Goal: Communication & Community: Answer question/provide support

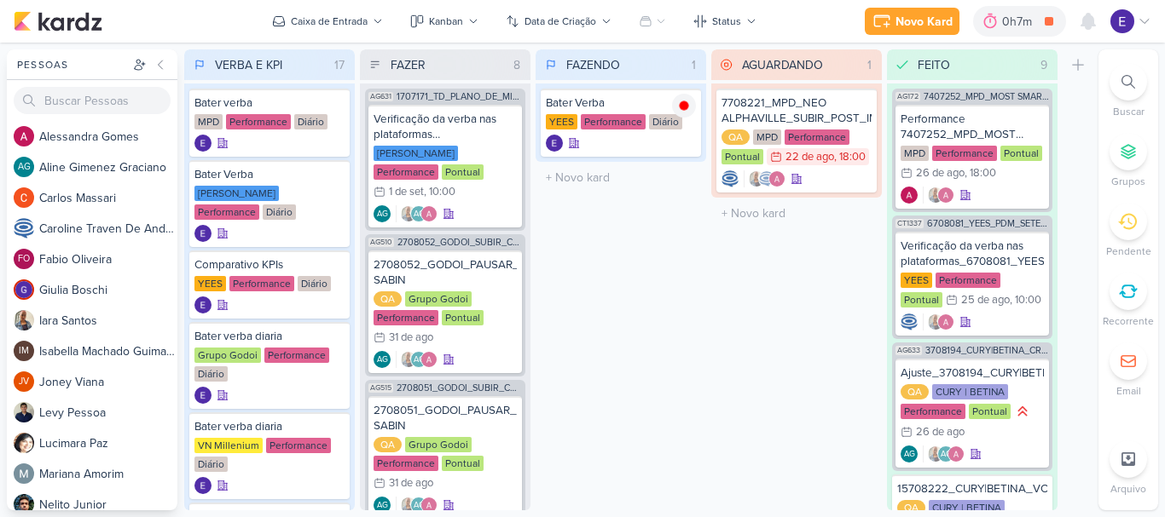
scroll to position [736, 0]
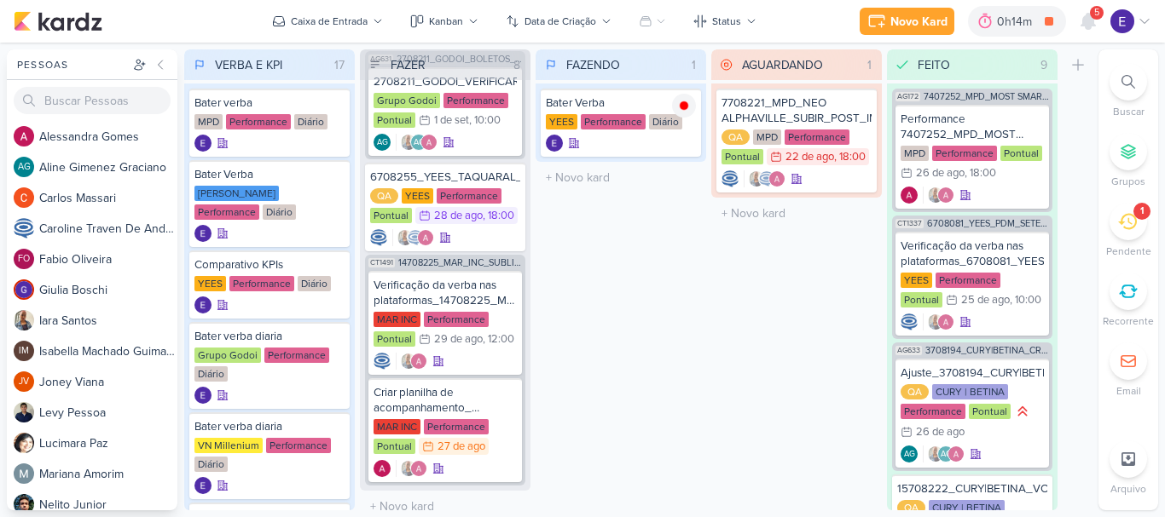
click at [1094, 18] on span "5" at bounding box center [1096, 13] width 5 height 14
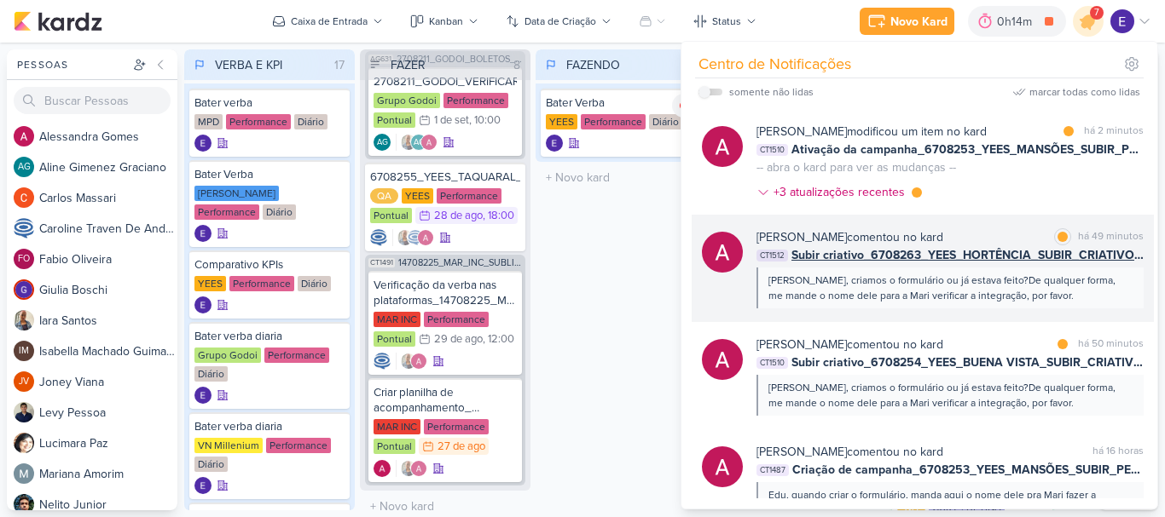
scroll to position [171, 0]
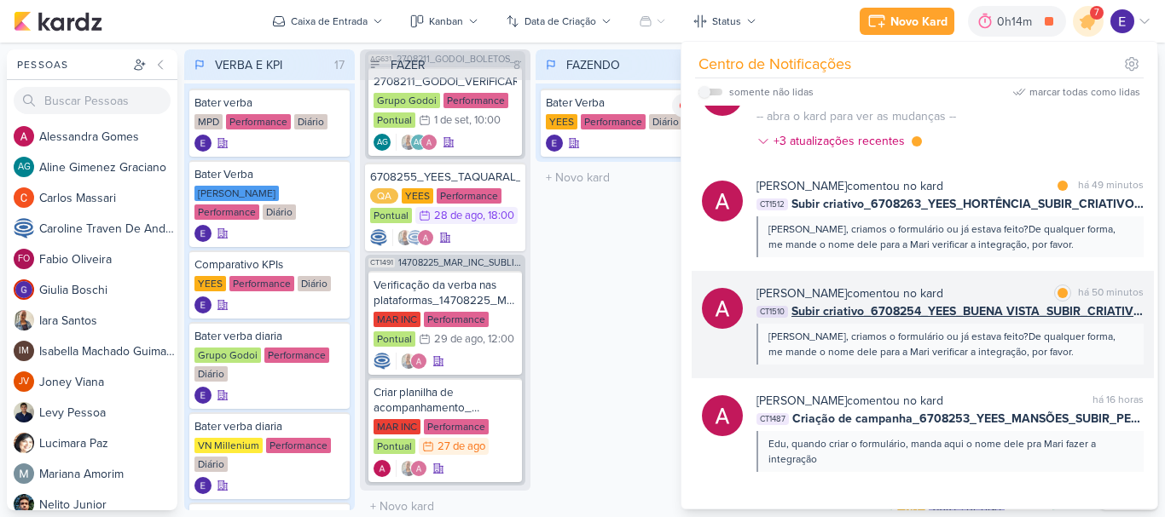
click at [1074, 329] on div "[PERSON_NAME], criamos o formulário ou já estava feito?De qualquer forma, me ma…" at bounding box center [948, 344] width 361 height 31
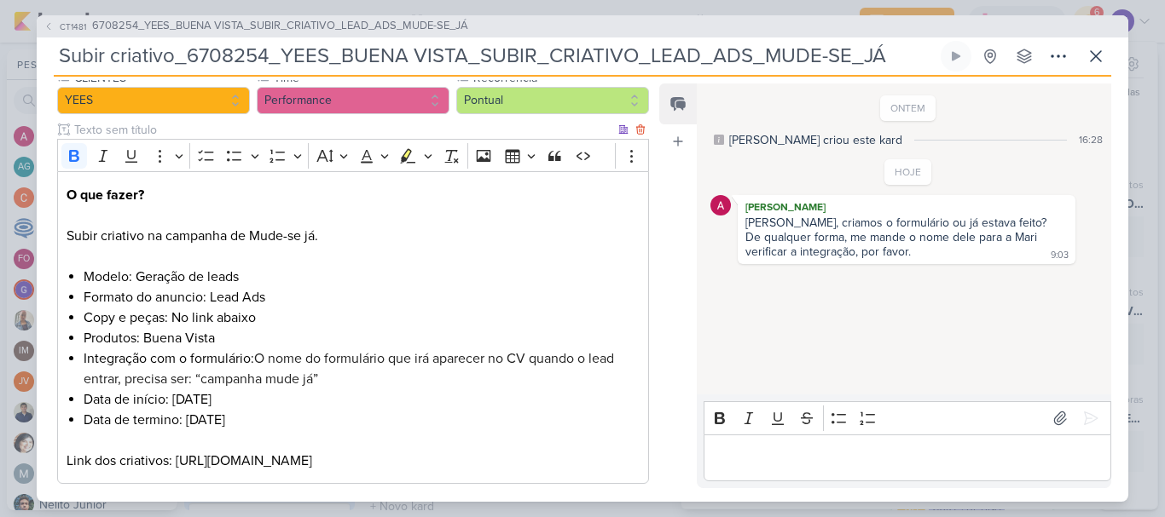
scroll to position [256, 0]
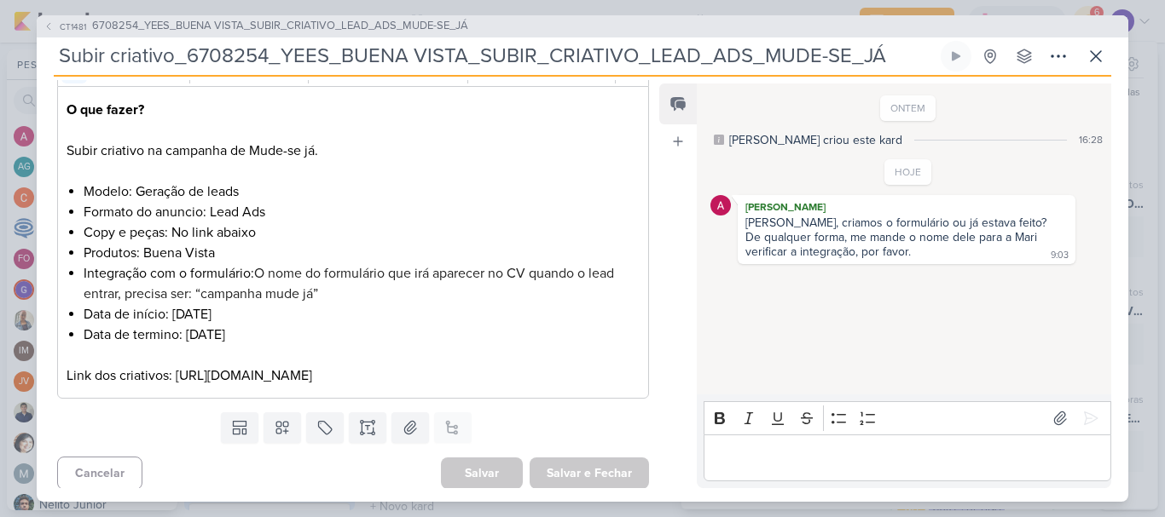
click at [813, 464] on p "Editor editing area: main" at bounding box center [907, 458] width 390 height 20
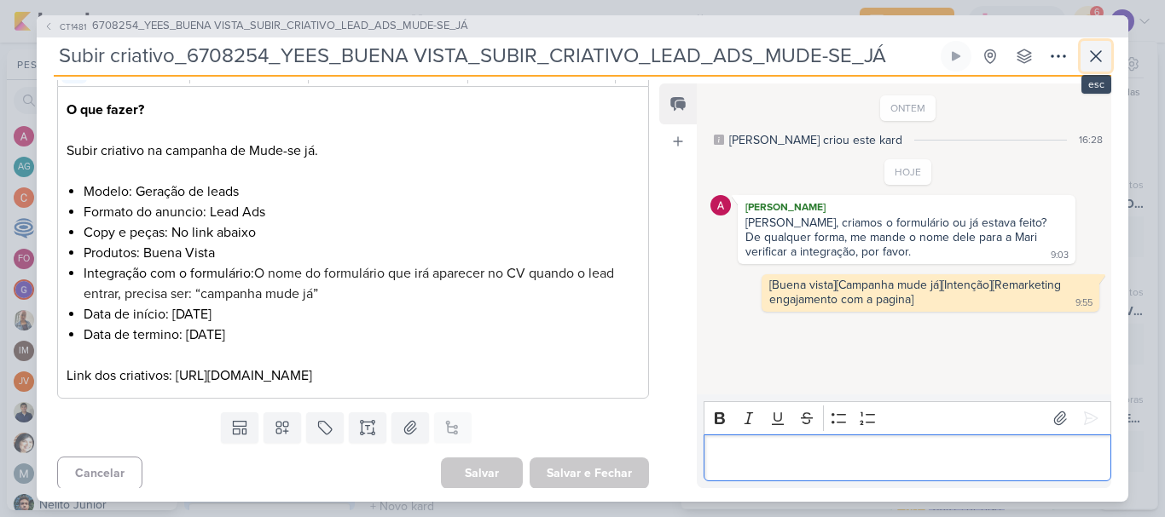
click at [1094, 68] on button at bounding box center [1095, 56] width 31 height 31
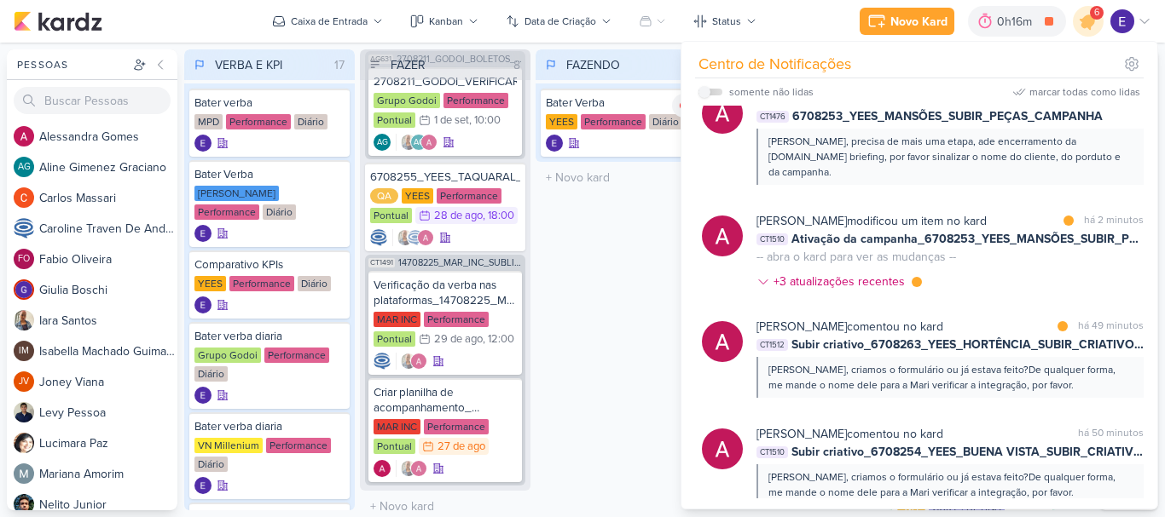
scroll to position [0, 0]
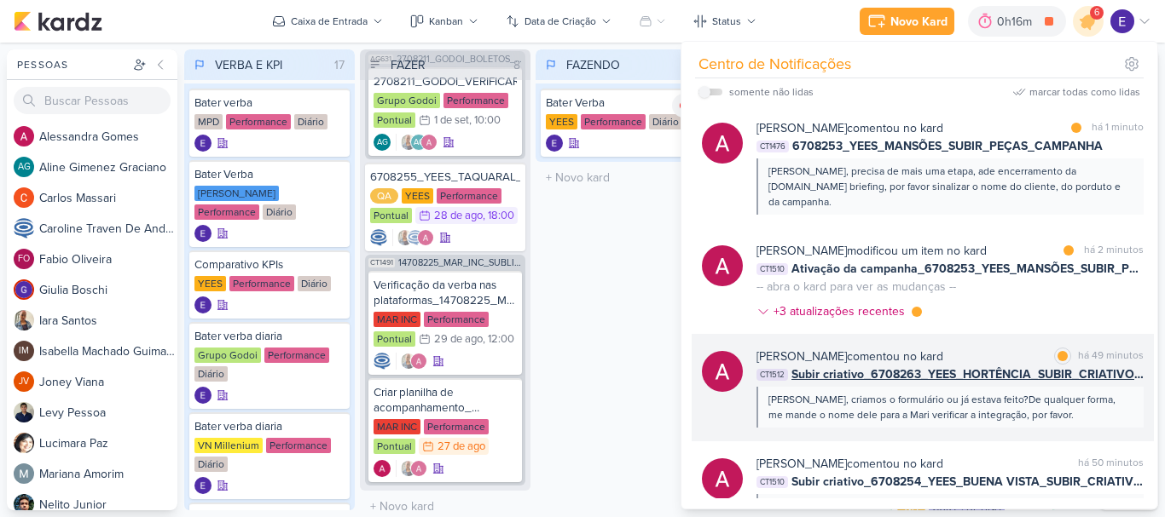
click at [1098, 370] on div "[PERSON_NAME] comentou no kard marcar como lida há 49 minutos CT1512 Subir cria…" at bounding box center [949, 388] width 387 height 80
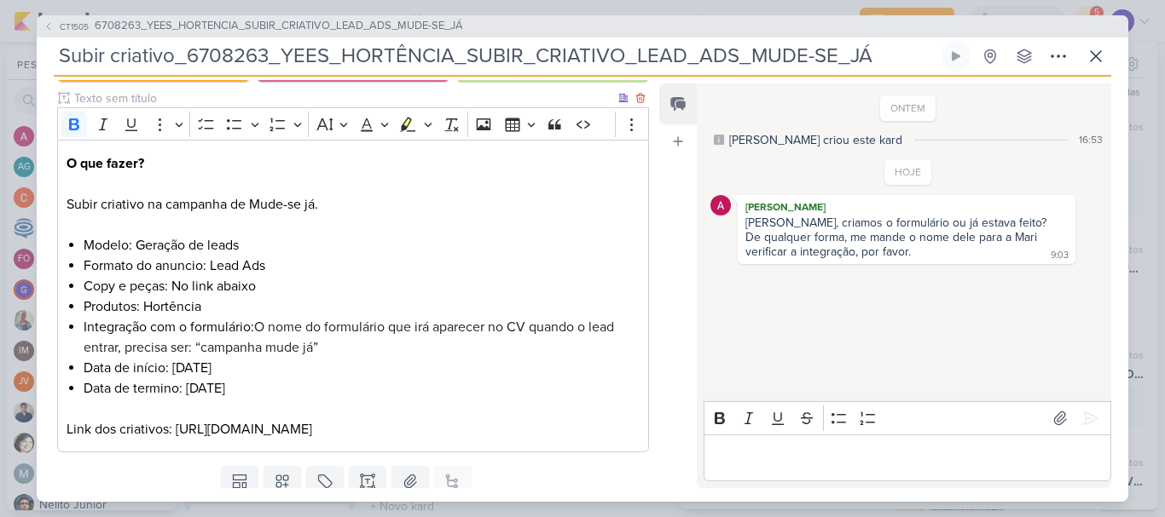
scroll to position [256, 0]
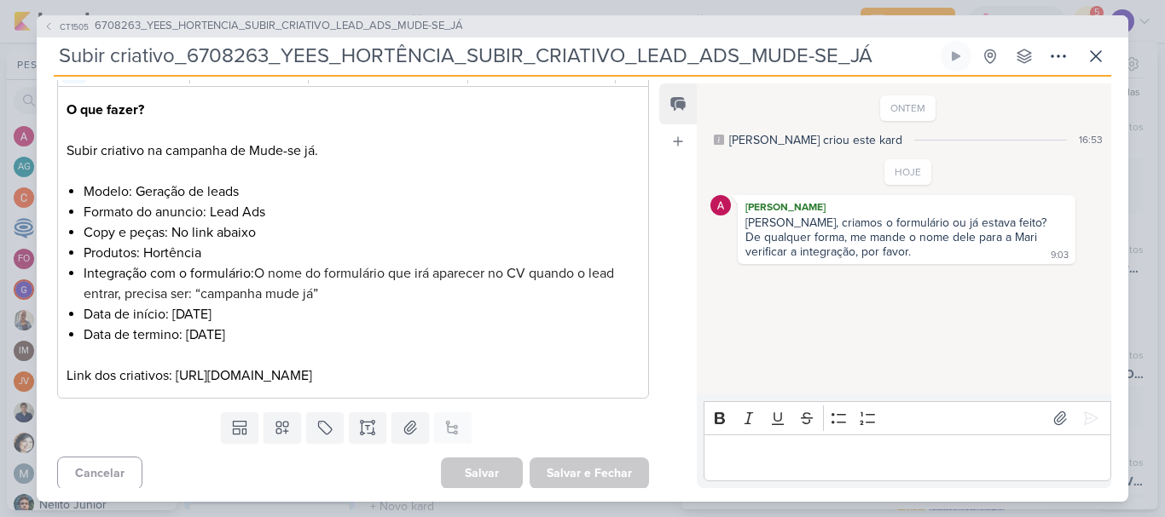
click at [786, 445] on div "Editor editing area: main" at bounding box center [907, 458] width 408 height 47
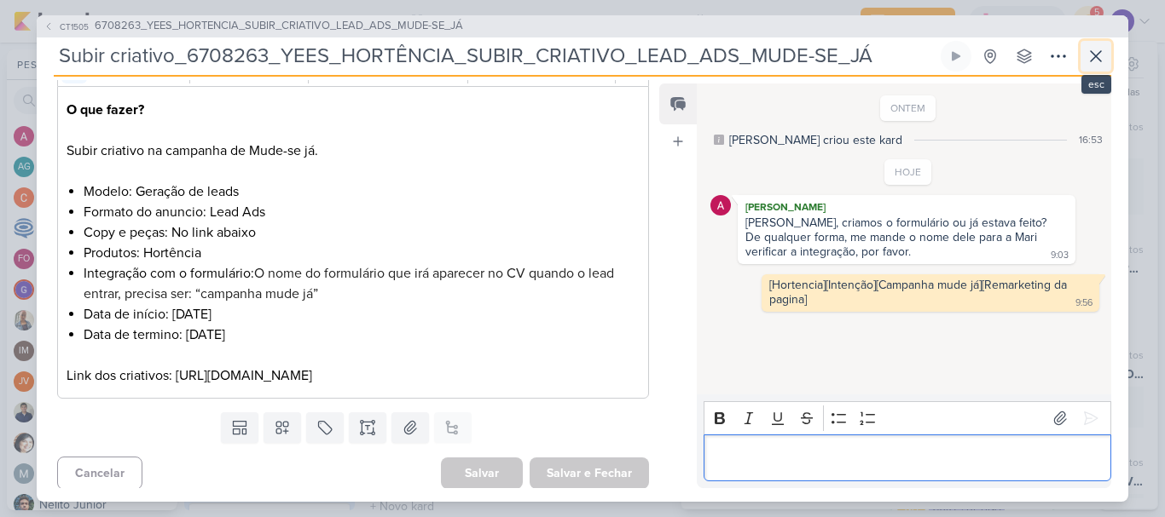
click at [1095, 55] on icon at bounding box center [1095, 56] width 10 height 10
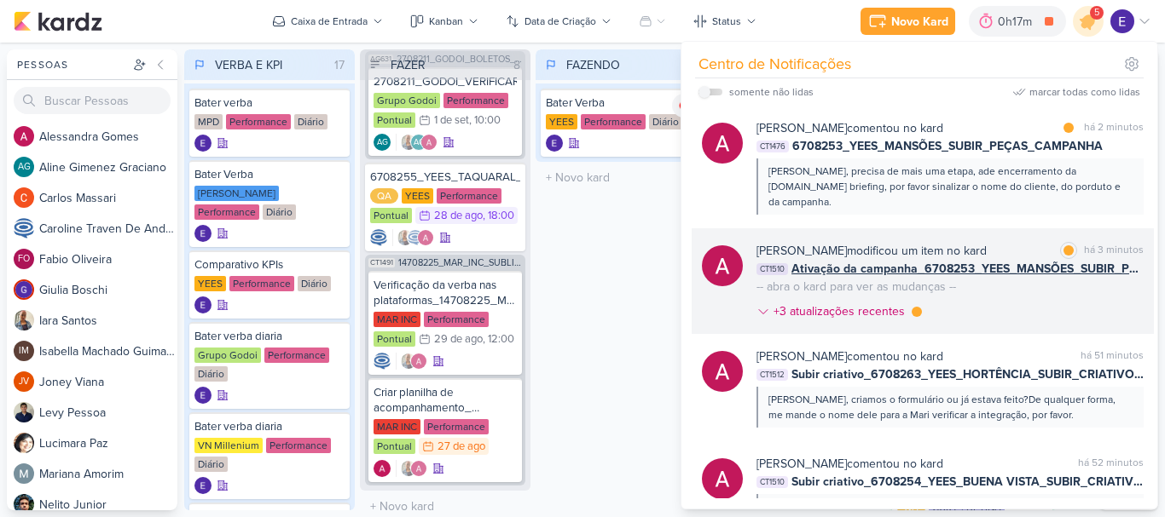
click at [1088, 290] on div "[PERSON_NAME] modificou um item no kard marcar como lida há 3 minutos CT1510 At…" at bounding box center [949, 284] width 387 height 85
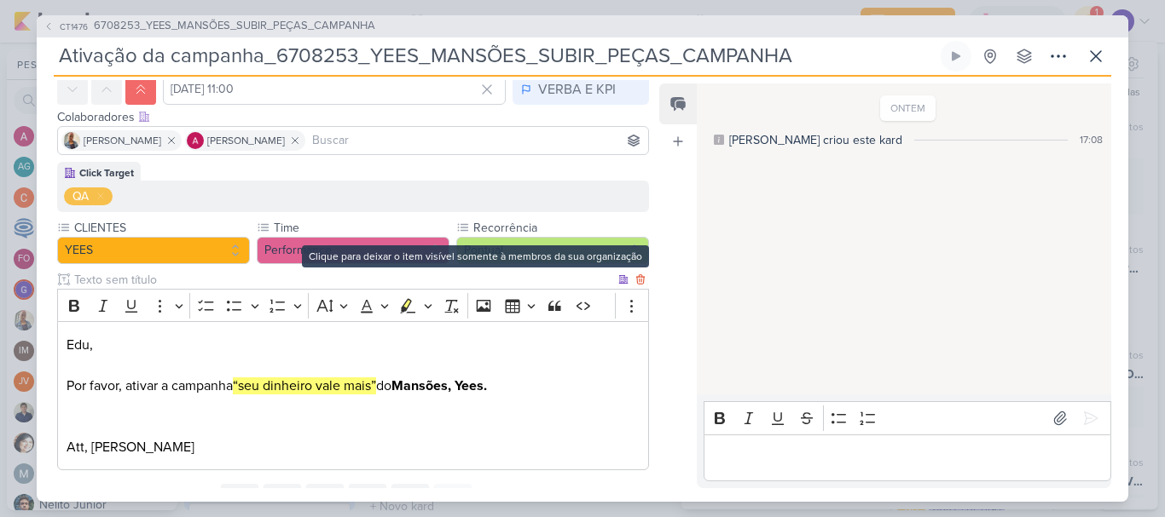
scroll to position [0, 0]
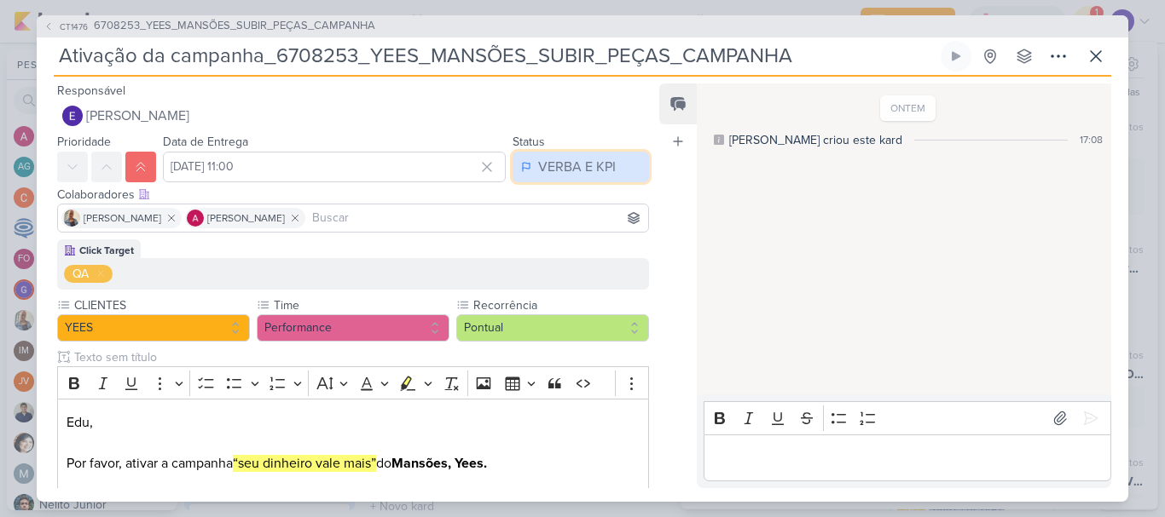
click at [564, 162] on div "VERBA E KPI" at bounding box center [577, 167] width 78 height 20
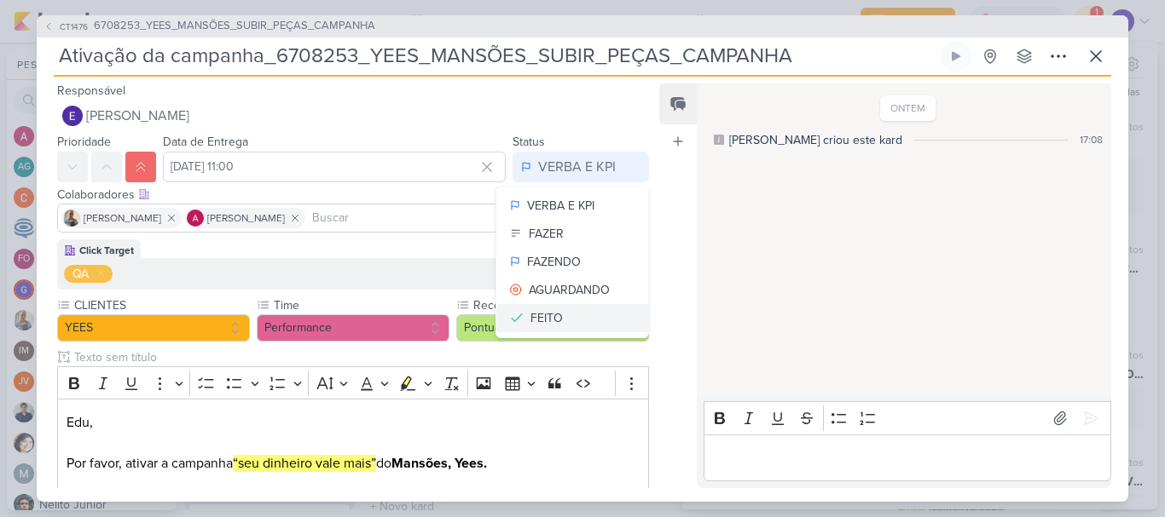
click at [562, 313] on button "FEITO" at bounding box center [572, 318] width 152 height 28
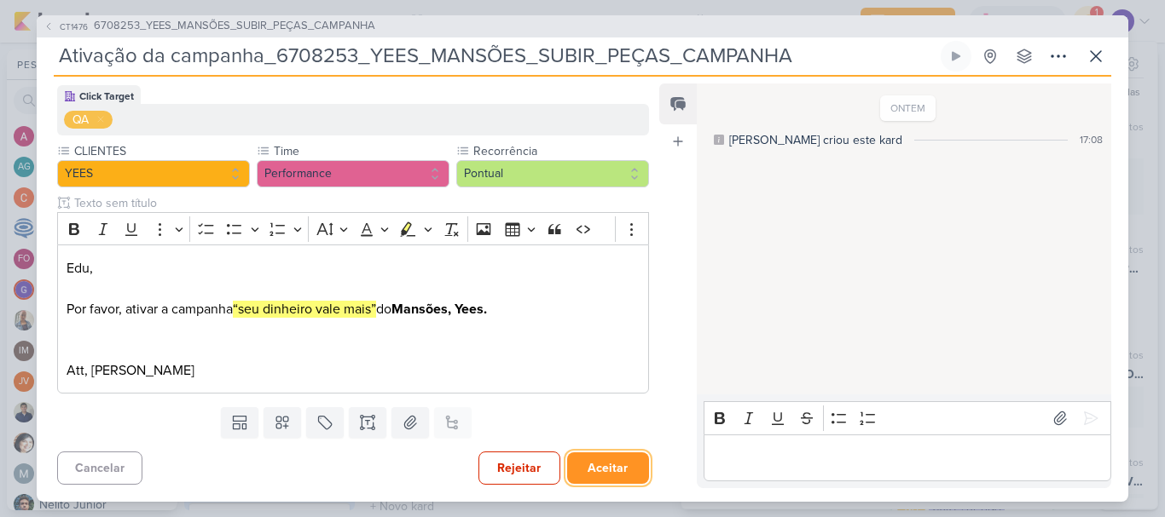
click at [581, 455] on button "Aceitar" at bounding box center [608, 469] width 82 height 32
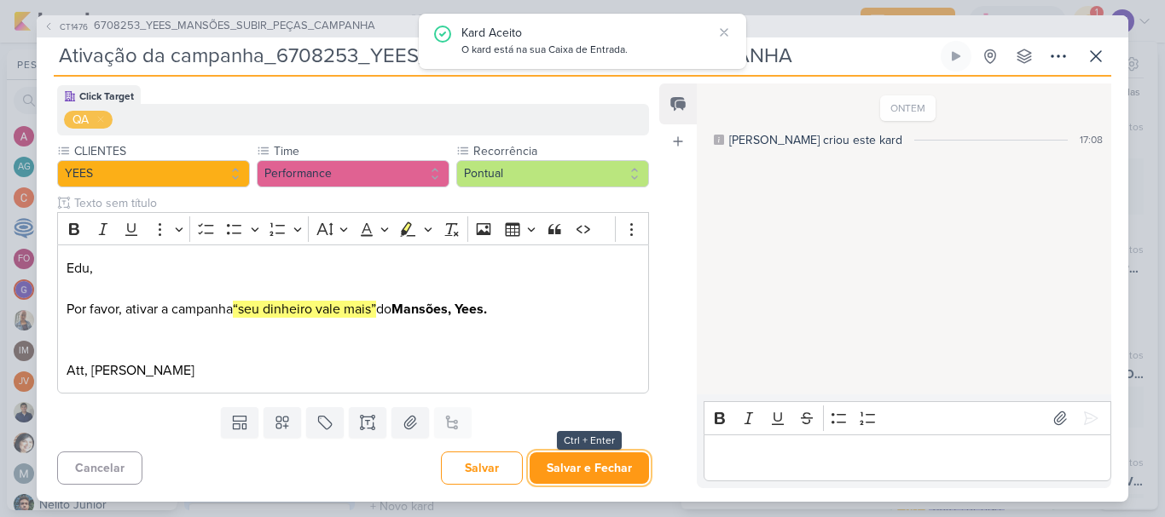
click at [582, 455] on button "Salvar e Fechar" at bounding box center [588, 469] width 119 height 32
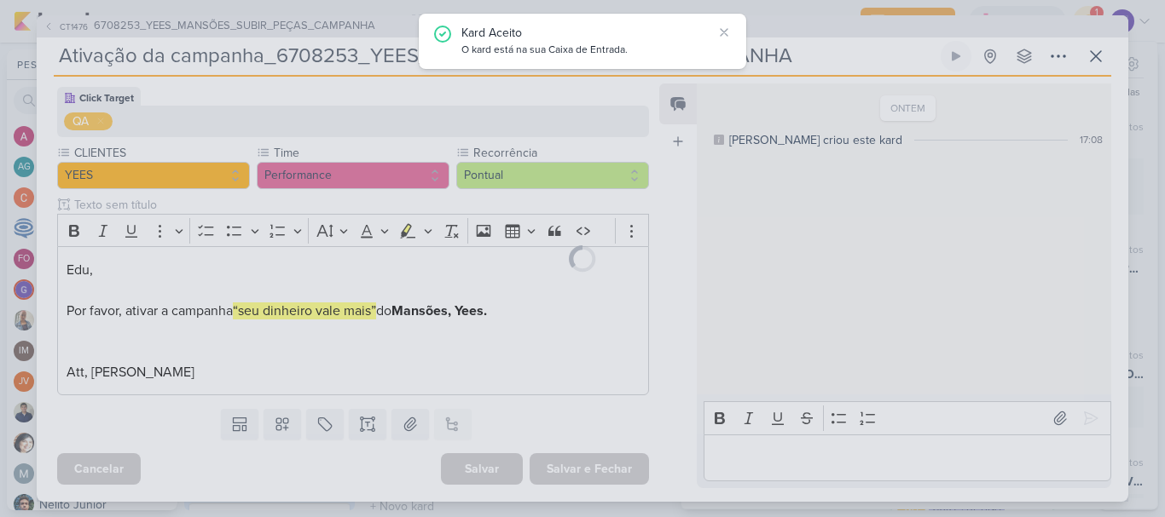
scroll to position [153, 0]
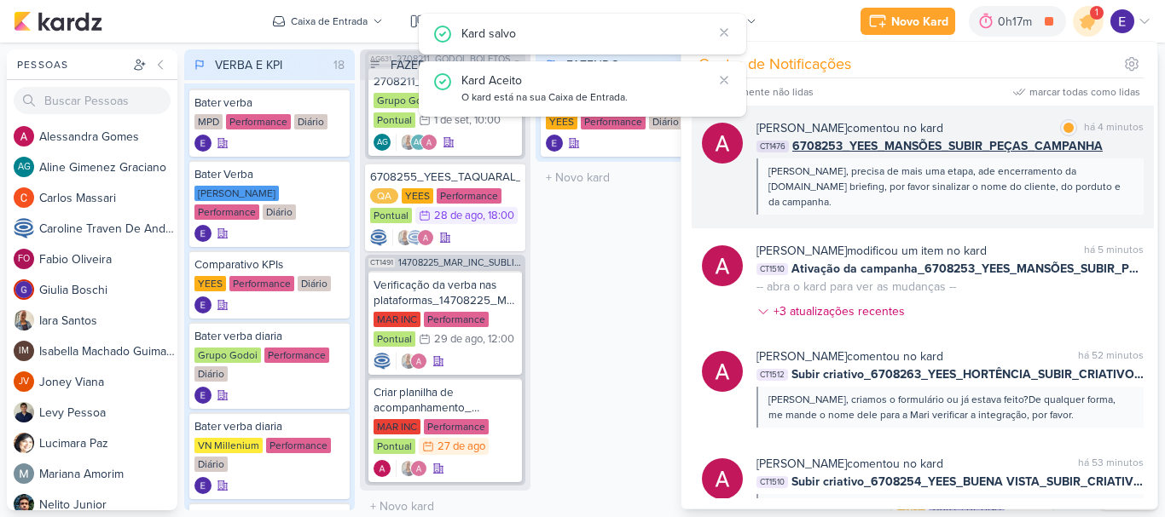
click at [1063, 196] on div "[PERSON_NAME], precisa de mais uma etapa, ade encerramento da [DOMAIN_NAME] bri…" at bounding box center [949, 187] width 387 height 56
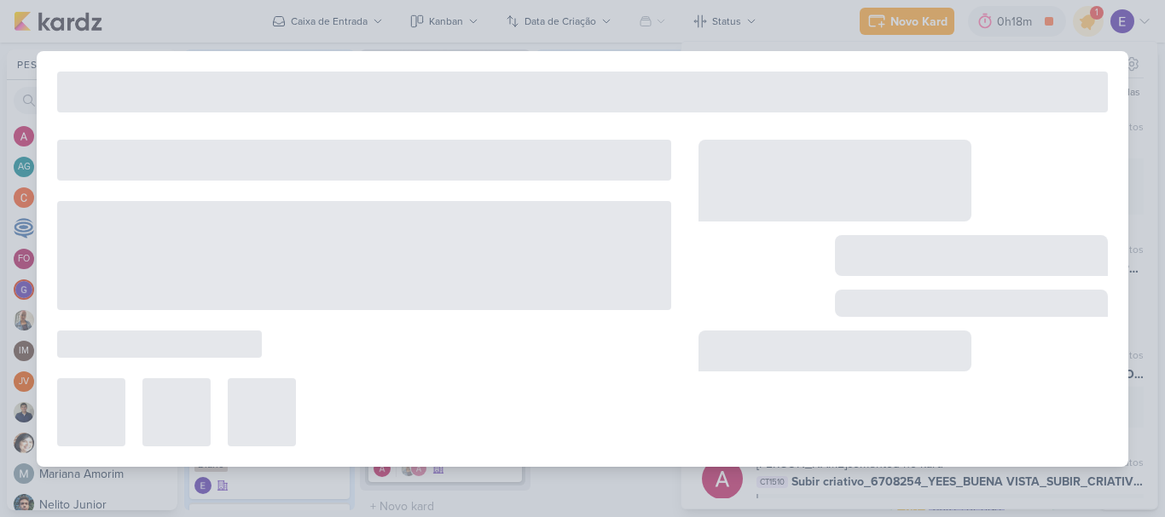
click at [654, 497] on div "CT1476 6708253_YEES_MANSÕES_SUBIR_PEÇAS_CAMPANHA Ativação da campanha_6708253_Y…" at bounding box center [582, 258] width 1165 height 517
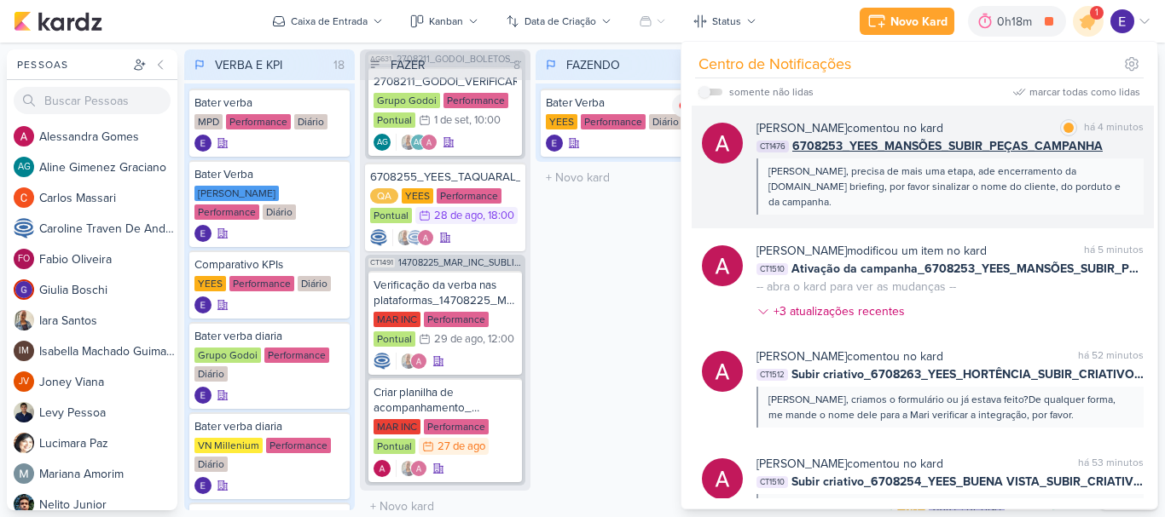
click at [1095, 187] on div "[PERSON_NAME], precisa de mais uma etapa, ade encerramento da [DOMAIN_NAME] bri…" at bounding box center [948, 187] width 361 height 46
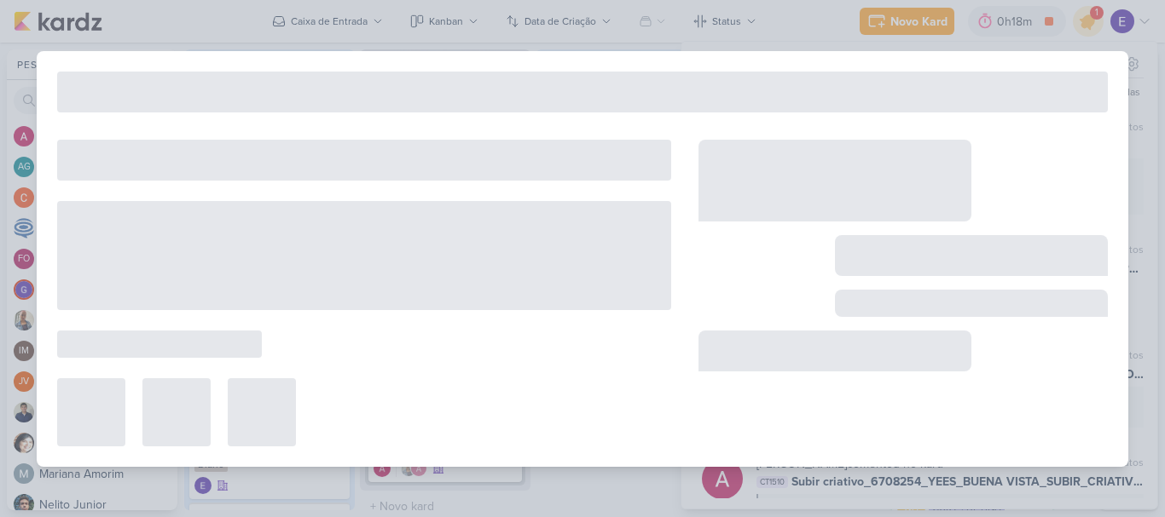
click at [616, 491] on div "CT1476 6708253_YEES_MANSÕES_SUBIR_PEÇAS_CAMPANHA Ativação da campanha_6708253_Y…" at bounding box center [582, 258] width 1165 height 517
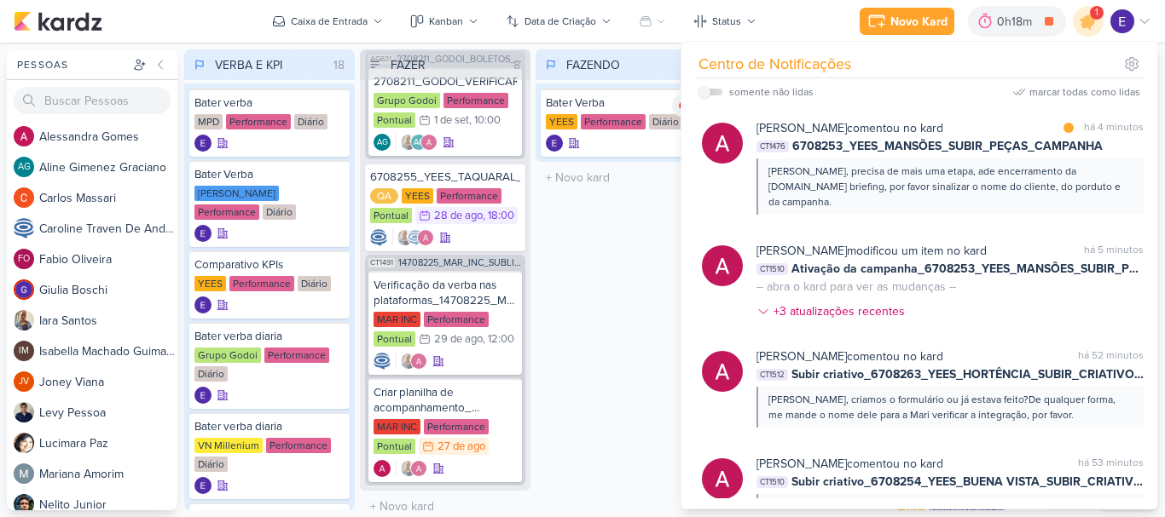
click at [616, 315] on div "FAZENDO 1 Mover Para Esquerda Mover Para Direita [GEOGRAPHIC_DATA] Bater Verba …" at bounding box center [620, 279] width 171 height 461
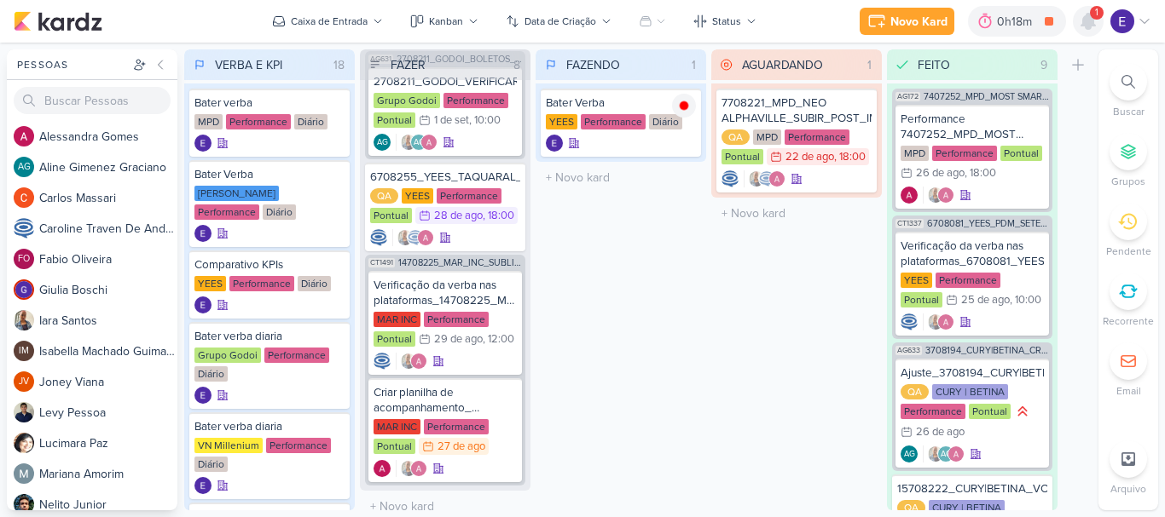
click at [1094, 28] on icon at bounding box center [1088, 21] width 20 height 20
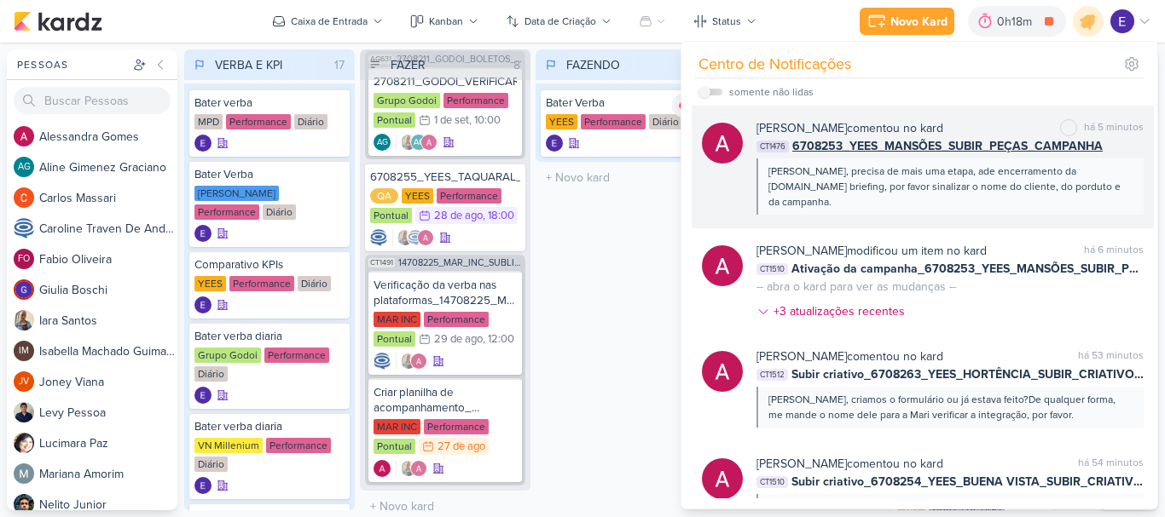
click at [1097, 177] on div "[PERSON_NAME], precisa de mais uma etapa, ade encerramento da [DOMAIN_NAME] bri…" at bounding box center [948, 187] width 361 height 46
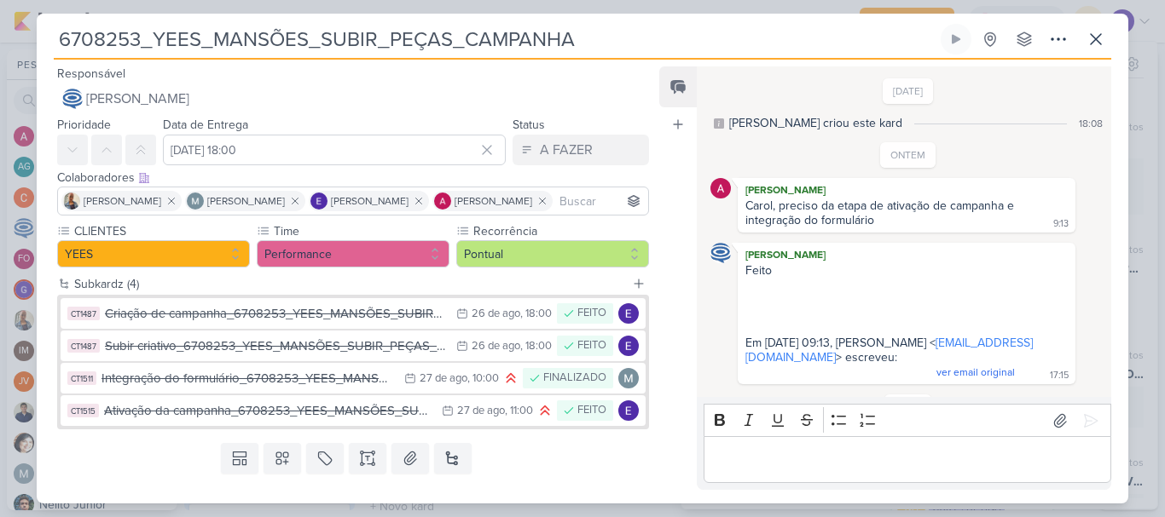
scroll to position [124, 0]
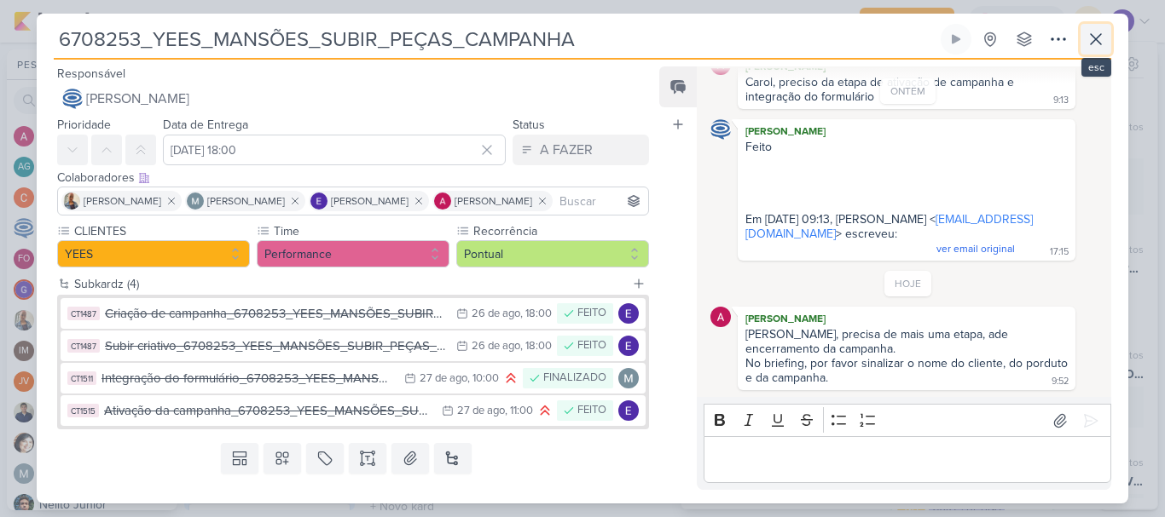
click at [1099, 48] on icon at bounding box center [1095, 39] width 20 height 20
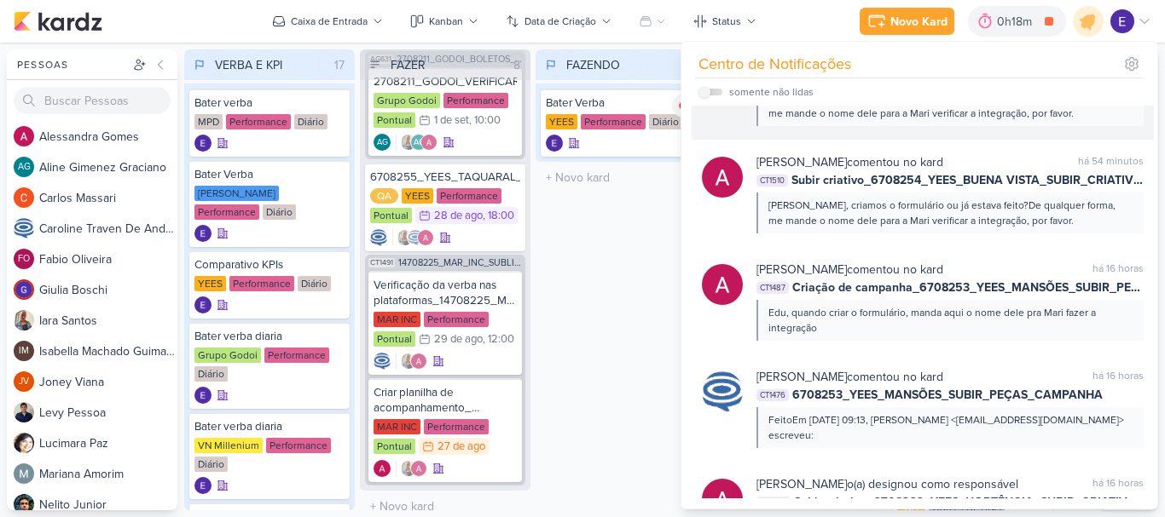
scroll to position [341, 0]
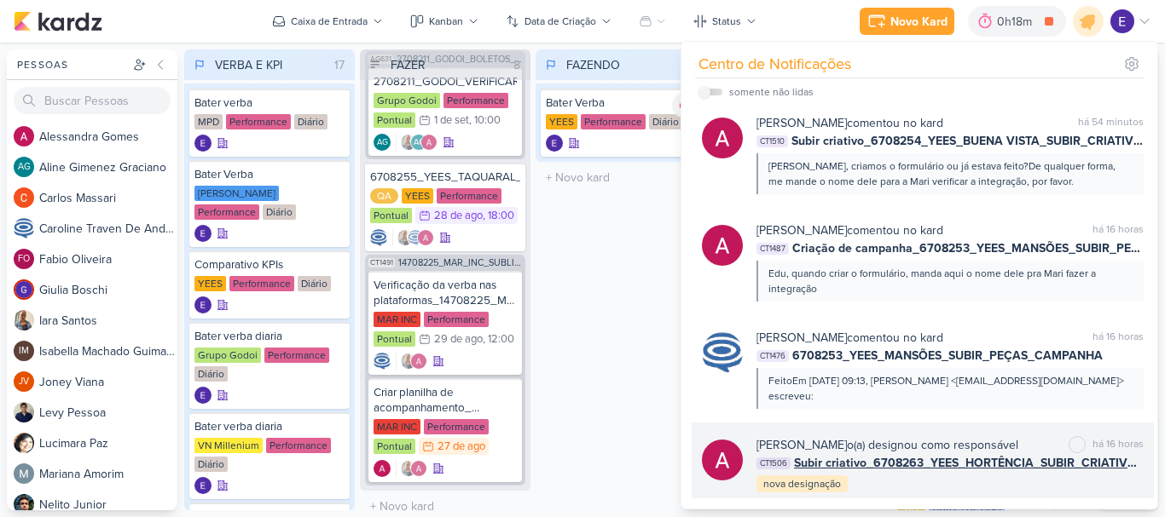
click at [917, 468] on div "[PERSON_NAME] o(a) designou como responsável marcar como não lida há 16 horas C…" at bounding box center [949, 465] width 387 height 58
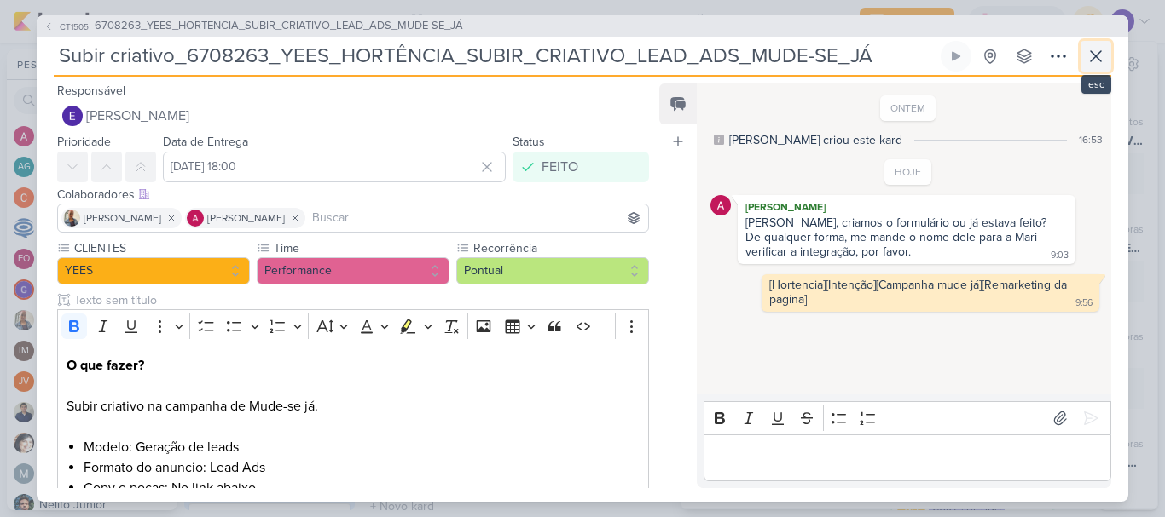
click at [1093, 62] on icon at bounding box center [1095, 56] width 20 height 20
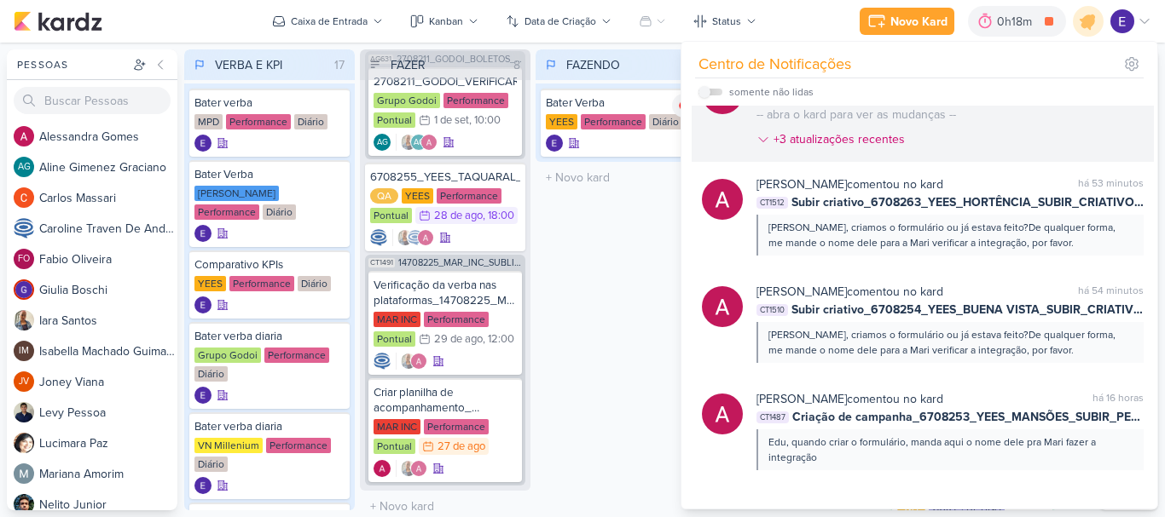
scroll to position [0, 0]
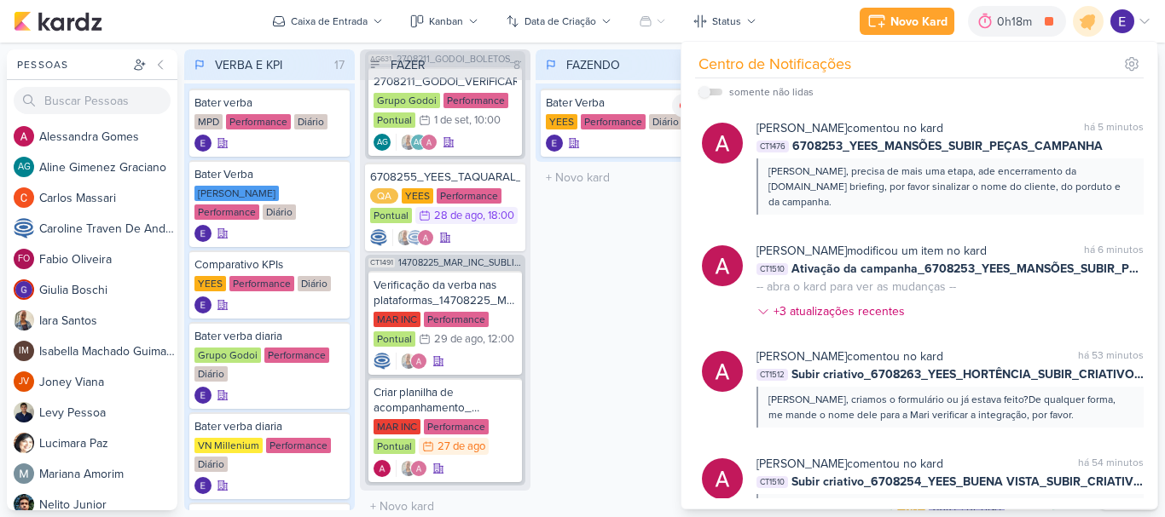
click at [632, 286] on div "FAZENDO 1 Mover Para Esquerda Mover Para Direita [GEOGRAPHIC_DATA] Bater Verba …" at bounding box center [620, 279] width 171 height 461
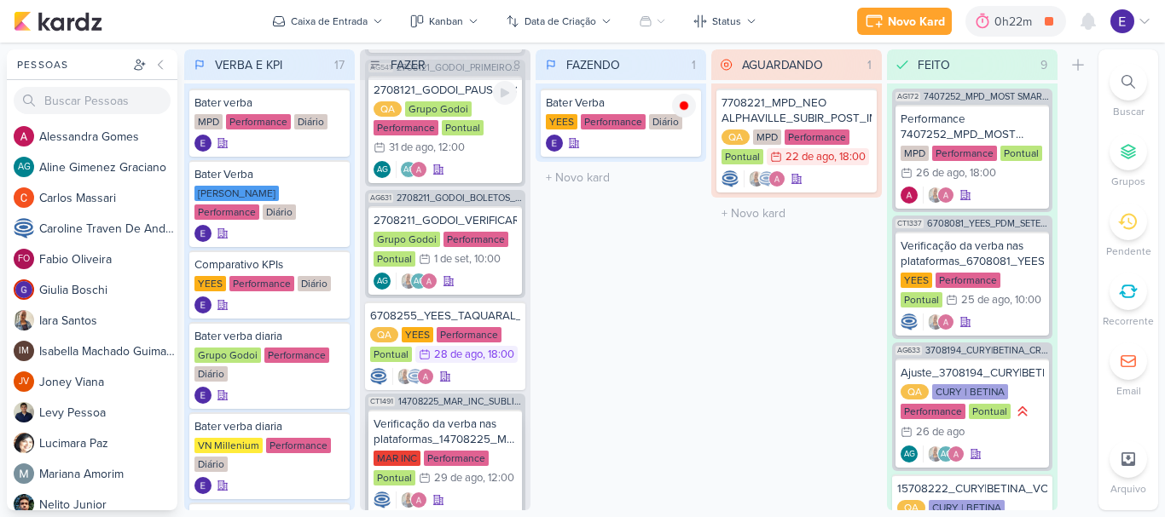
scroll to position [682, 0]
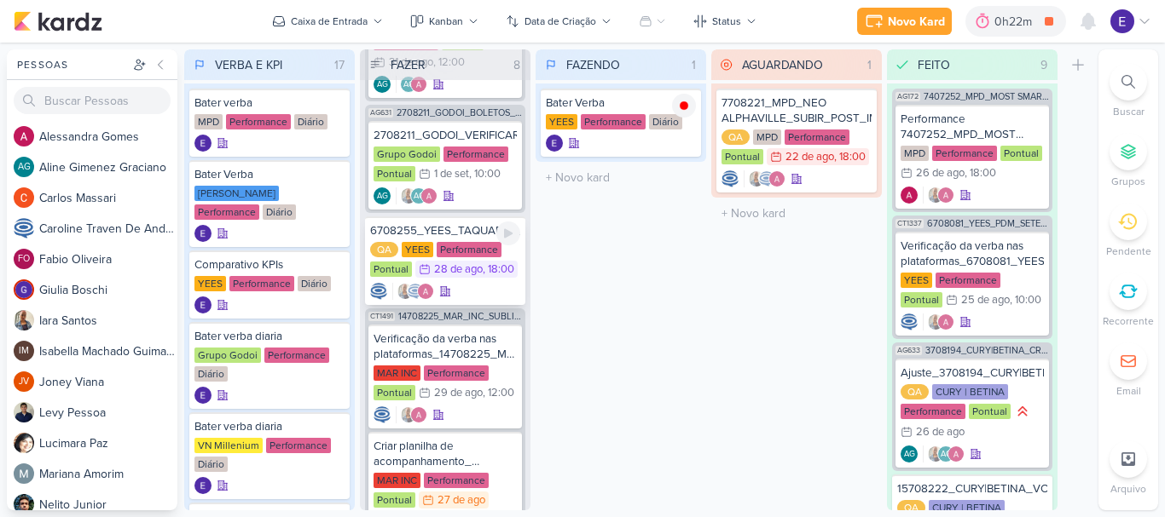
click at [486, 283] on div at bounding box center [445, 291] width 150 height 17
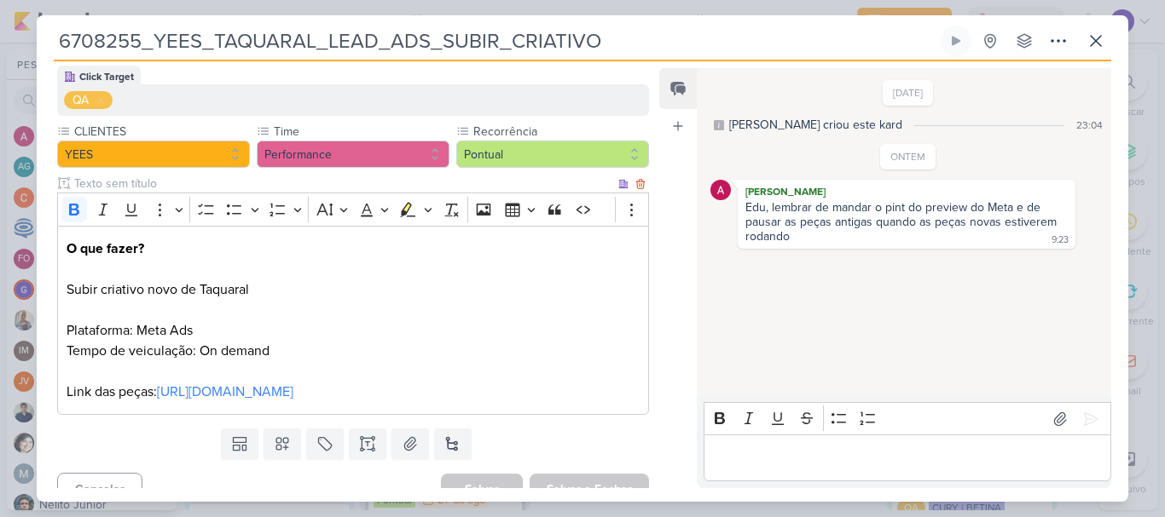
scroll to position [200, 0]
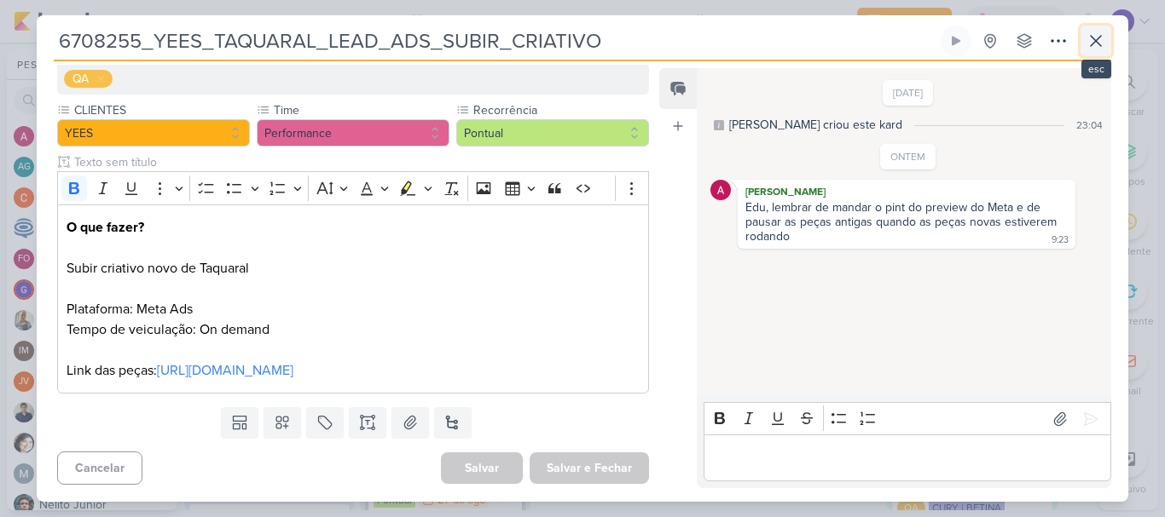
click at [1089, 39] on icon at bounding box center [1095, 41] width 20 height 20
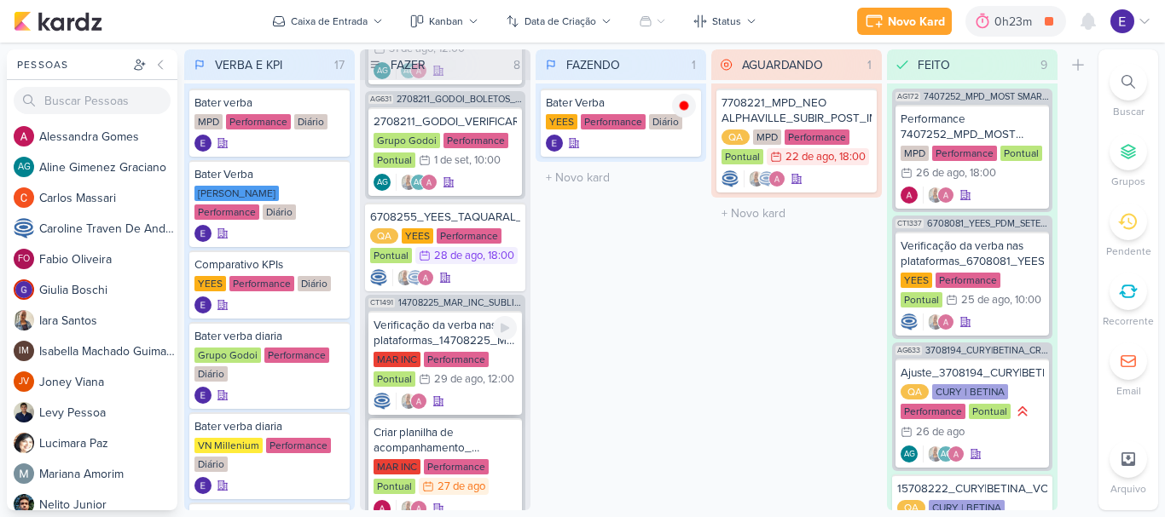
scroll to position [736, 0]
